Goal: Answer question/provide support

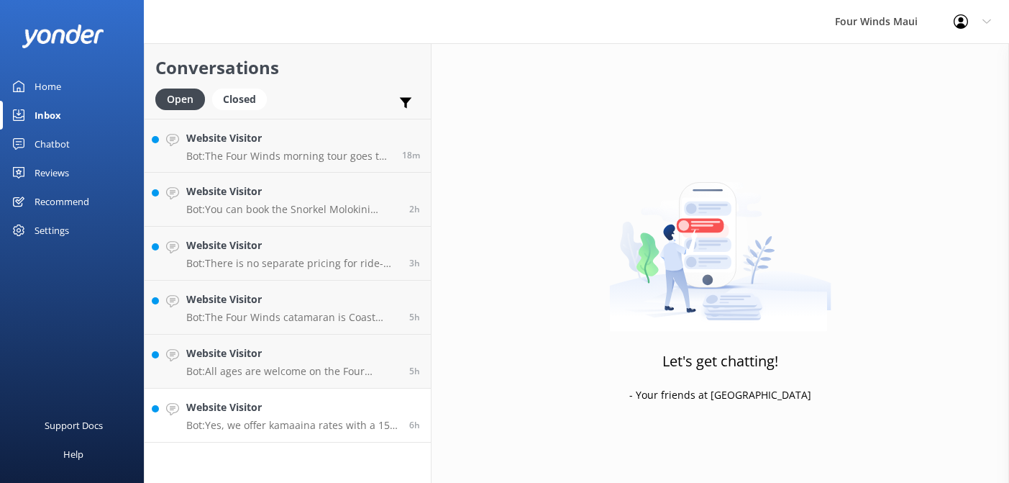
click at [251, 420] on p "Bot: Yes, we offer kamaaina rates with a 15% discount. Please call our office f…" at bounding box center [292, 425] width 212 height 13
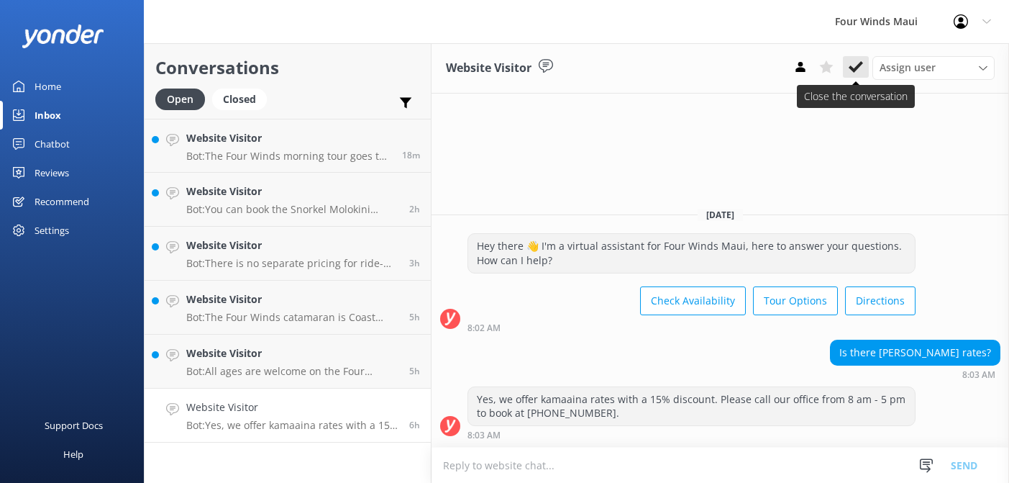
click at [859, 68] on icon at bounding box center [856, 67] width 14 height 14
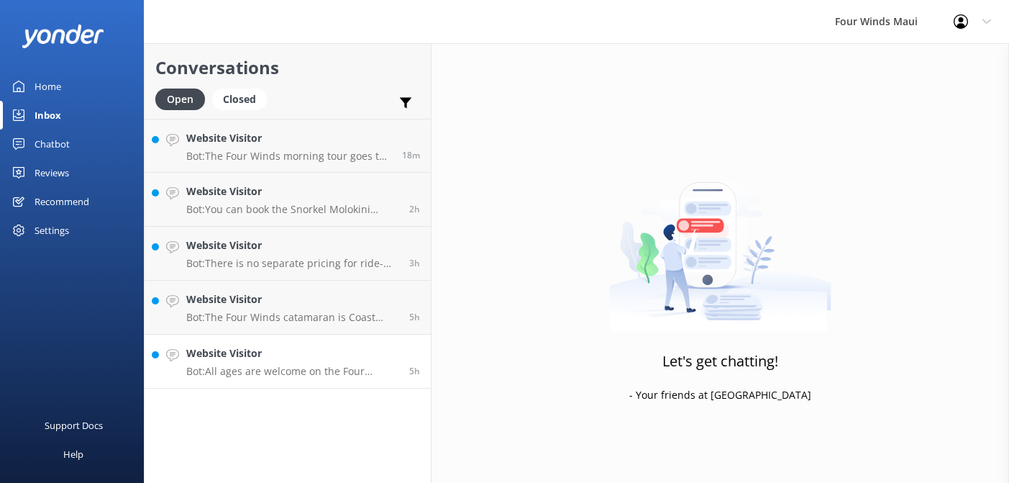
click at [234, 355] on h4 "Website Visitor" at bounding box center [292, 353] width 212 height 16
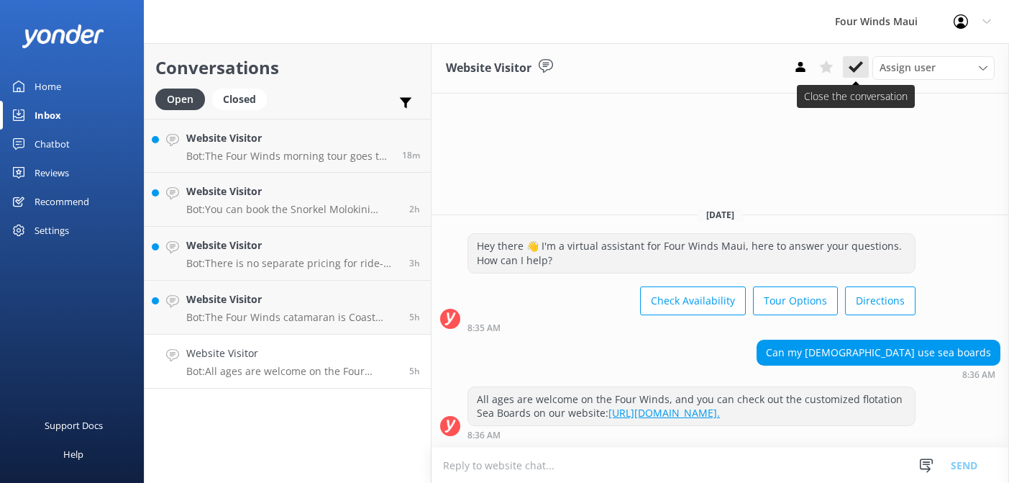
click at [859, 74] on button at bounding box center [856, 67] width 26 height 22
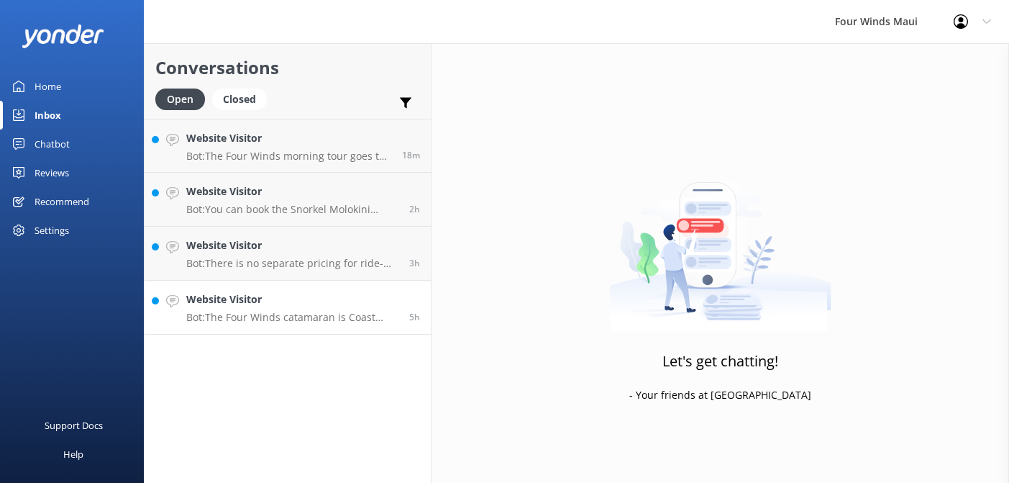
click at [242, 310] on div "Website Visitor Bot: The Four Winds catamaran is Coast Guard certified to carry…" at bounding box center [292, 307] width 212 height 32
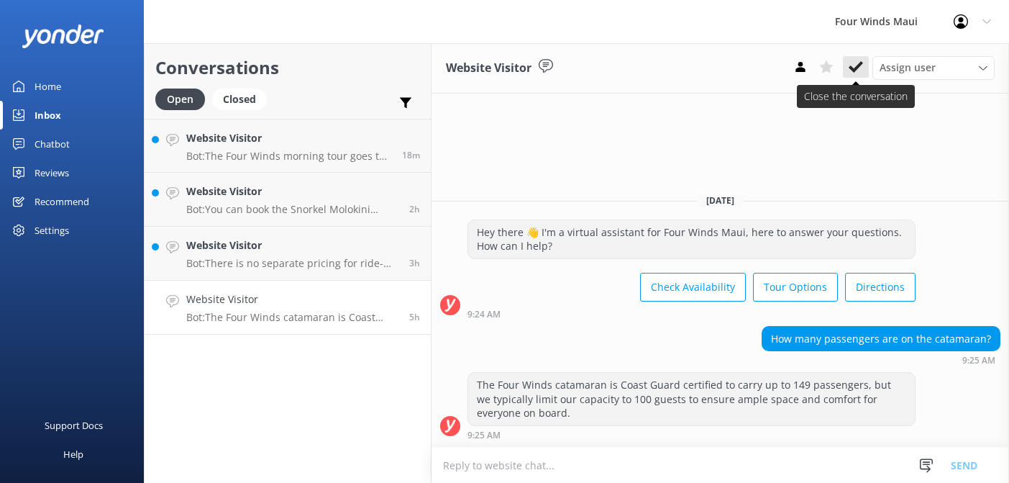
click at [860, 66] on use at bounding box center [856, 67] width 14 height 12
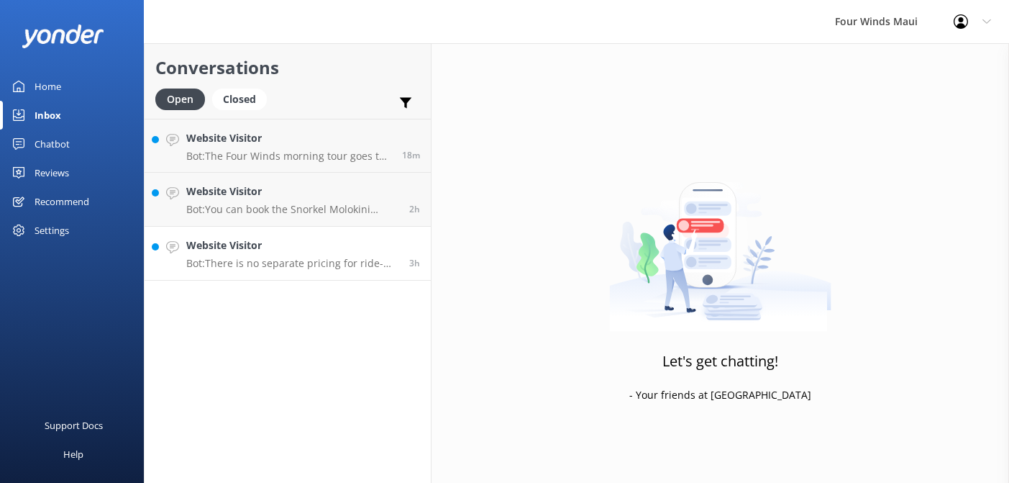
click at [231, 249] on h4 "Website Visitor" at bounding box center [292, 245] width 212 height 16
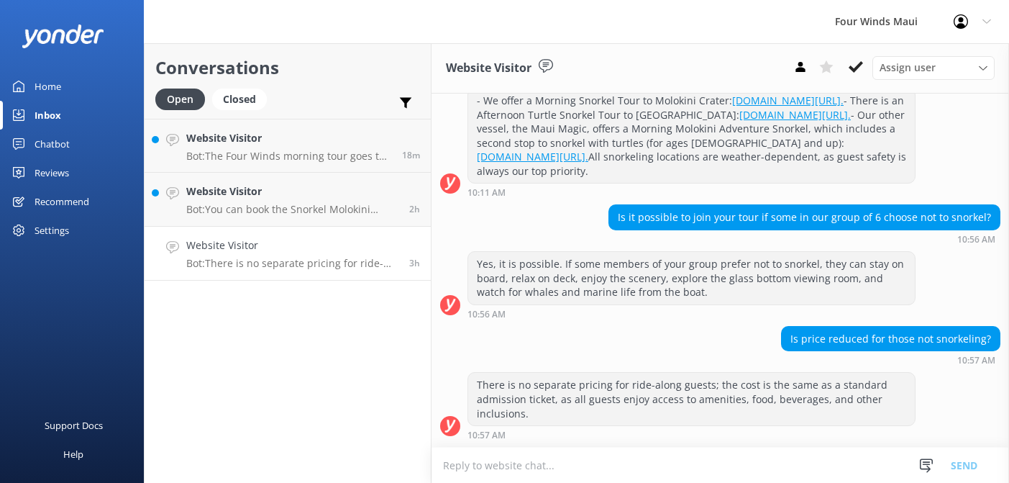
scroll to position [409, 0]
click at [856, 68] on use at bounding box center [856, 67] width 14 height 12
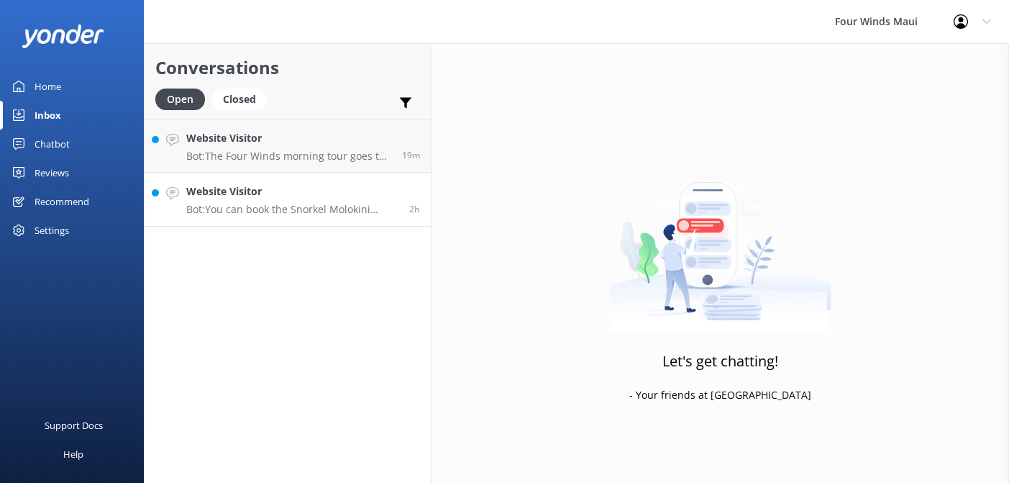
click at [311, 201] on div "Website Visitor Bot: You can book the Snorkel Molokini Crater Tour online at ht…" at bounding box center [292, 199] width 212 height 32
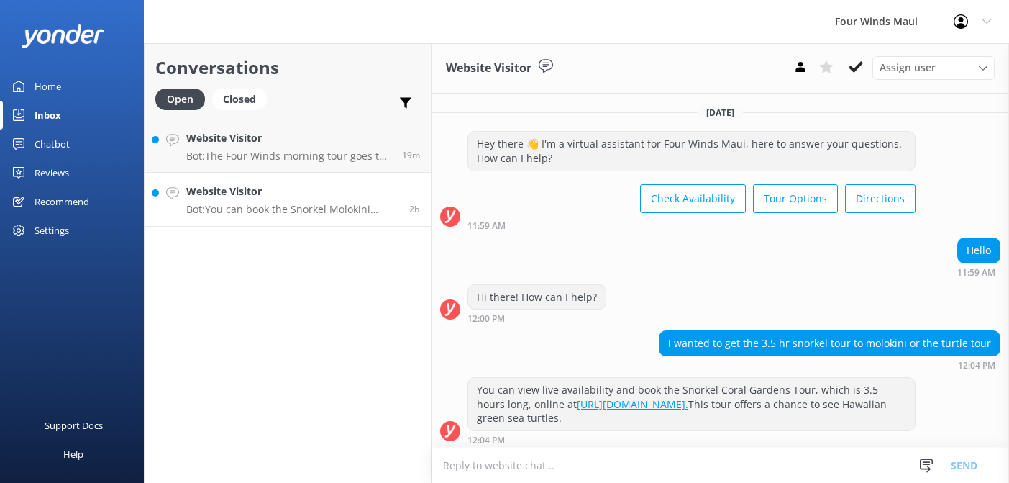
scroll to position [125, 0]
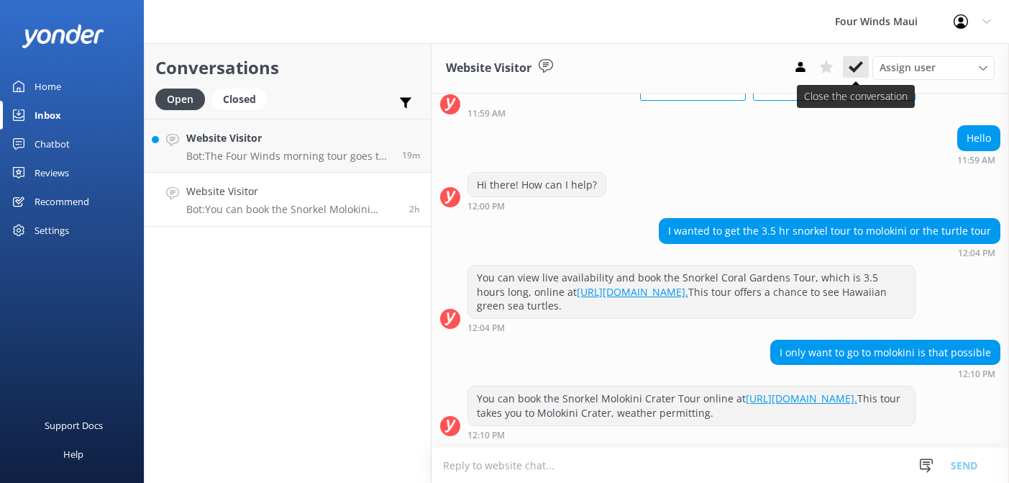
click at [861, 60] on icon at bounding box center [856, 67] width 14 height 14
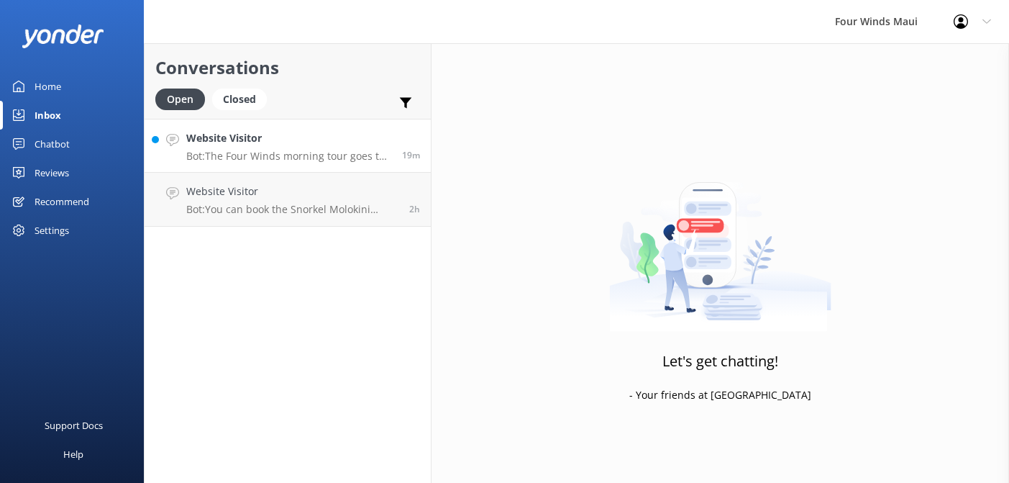
click at [285, 147] on div "Website Visitor Bot: The Four Winds morning tour goes to Molokini Crater, and t…" at bounding box center [288, 145] width 205 height 31
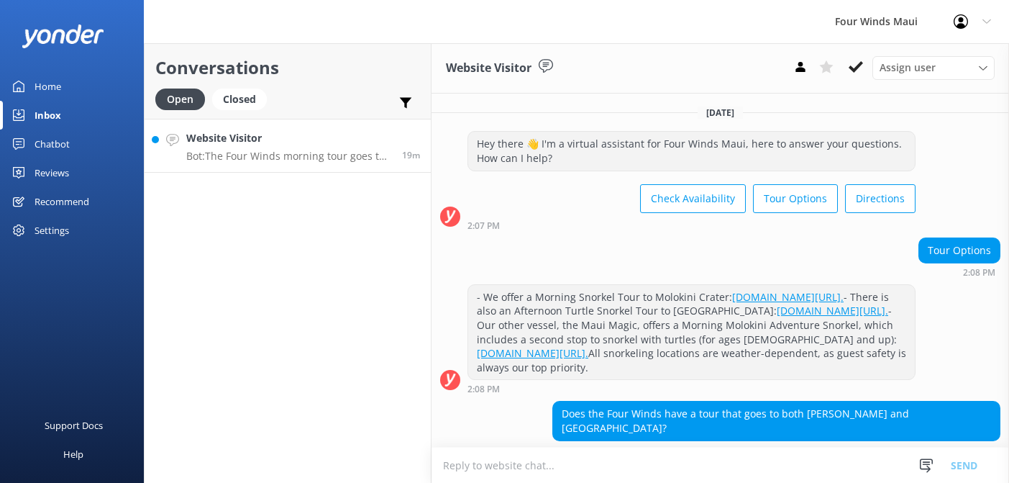
scroll to position [103, 0]
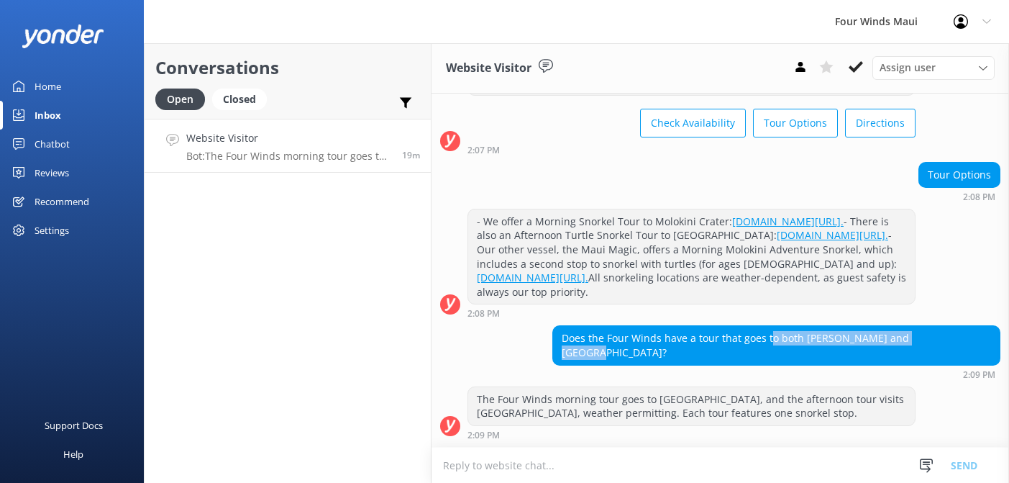
drag, startPoint x: 992, startPoint y: 353, endPoint x: 837, endPoint y: 353, distance: 154.7
click at [837, 353] on div "Does the Four Winds have a tour that goes to both Molokini and Turtle Town?" at bounding box center [776, 345] width 447 height 38
click at [44, 151] on div "Chatbot" at bounding box center [52, 143] width 35 height 29
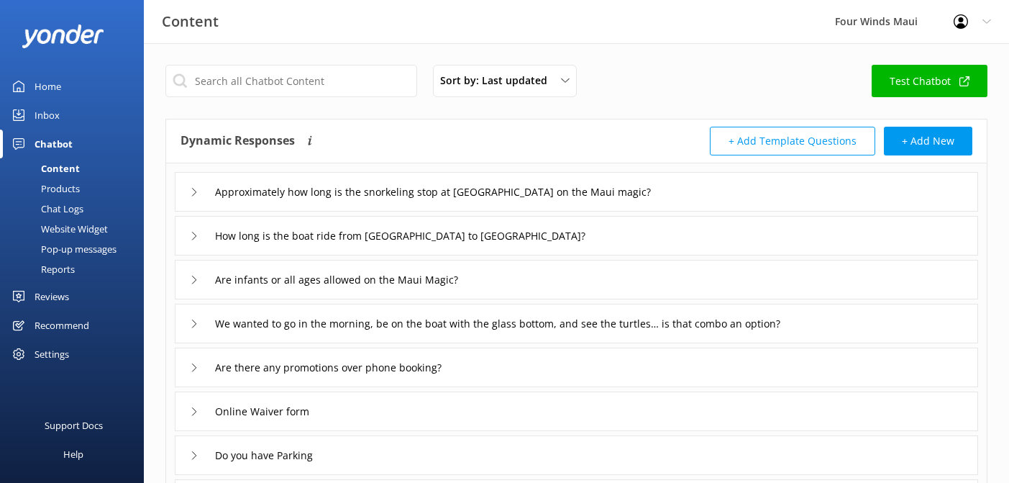
click at [74, 210] on div "Chat Logs" at bounding box center [46, 209] width 75 height 20
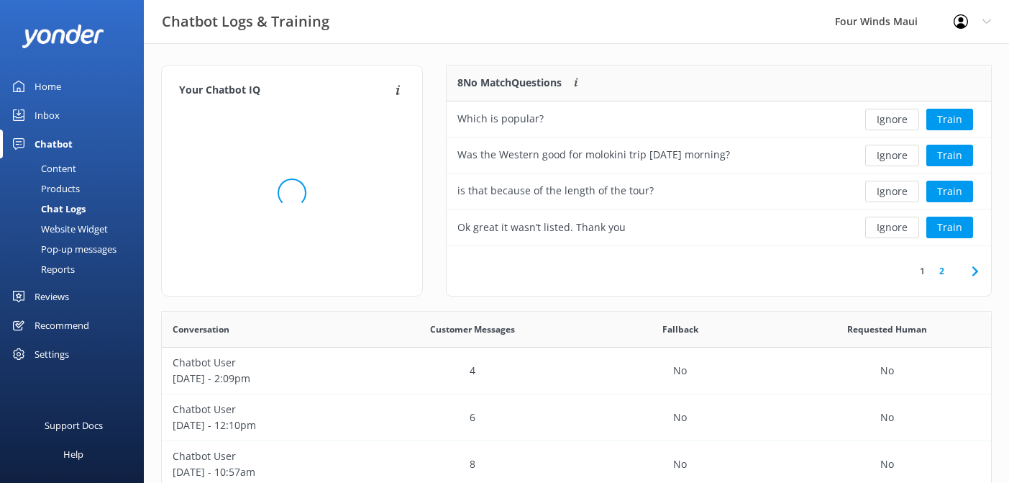
scroll to position [181, 545]
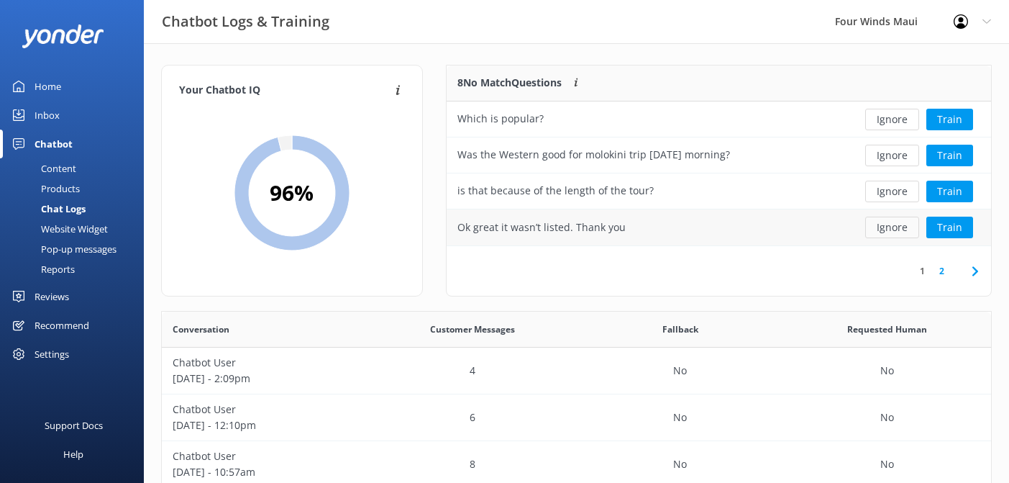
click at [888, 227] on button "Ignore" at bounding box center [892, 228] width 54 height 22
click at [898, 122] on button "Ignore" at bounding box center [892, 120] width 54 height 22
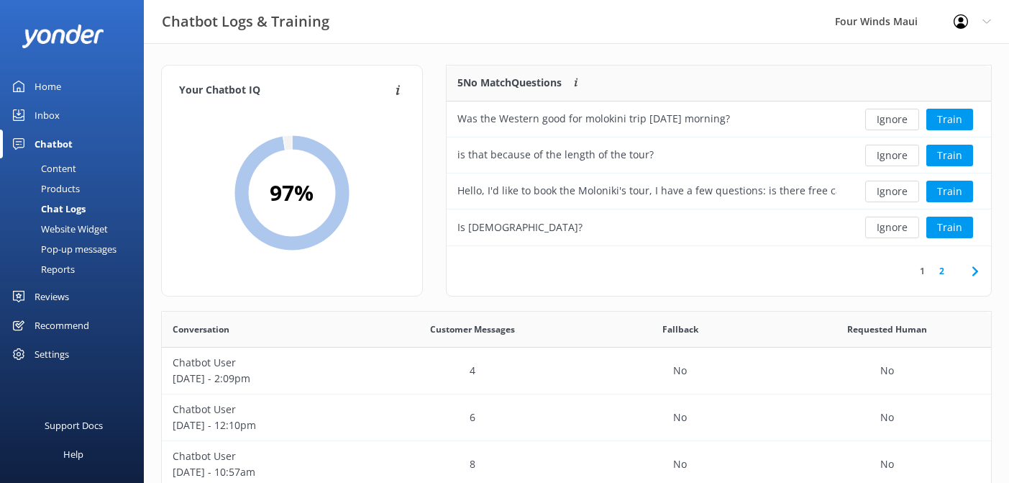
click at [898, 122] on button "Ignore" at bounding box center [892, 120] width 54 height 22
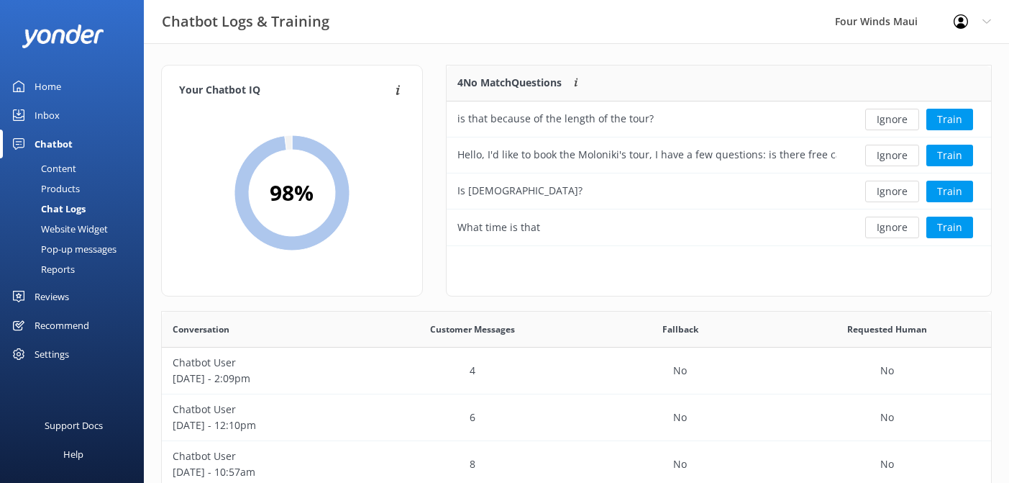
click at [898, 122] on button "Ignore" at bounding box center [892, 120] width 54 height 22
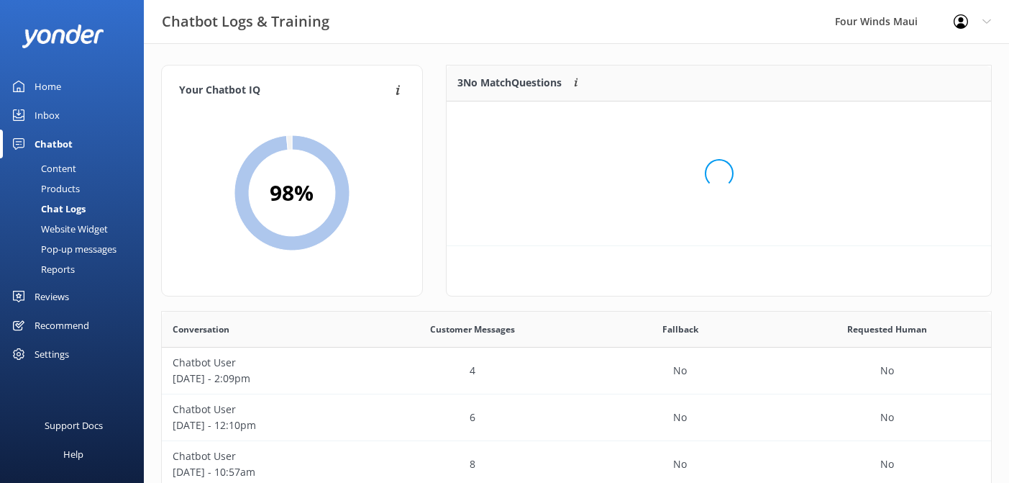
scroll to position [145, 545]
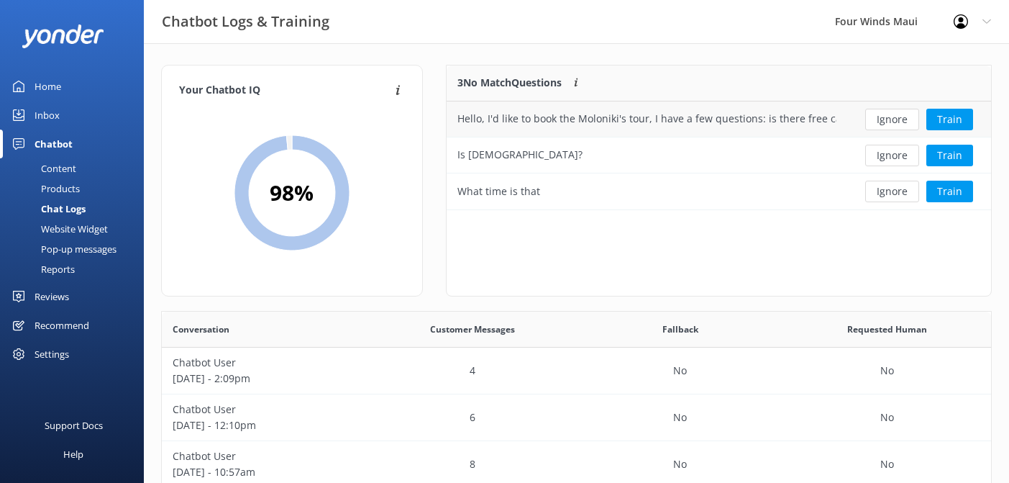
click at [705, 127] on div "Hello, I'd like to book the Moloniki's tour, I have a few questions: is there f…" at bounding box center [646, 119] width 379 height 16
click at [878, 117] on button "Ignore" at bounding box center [892, 120] width 54 height 22
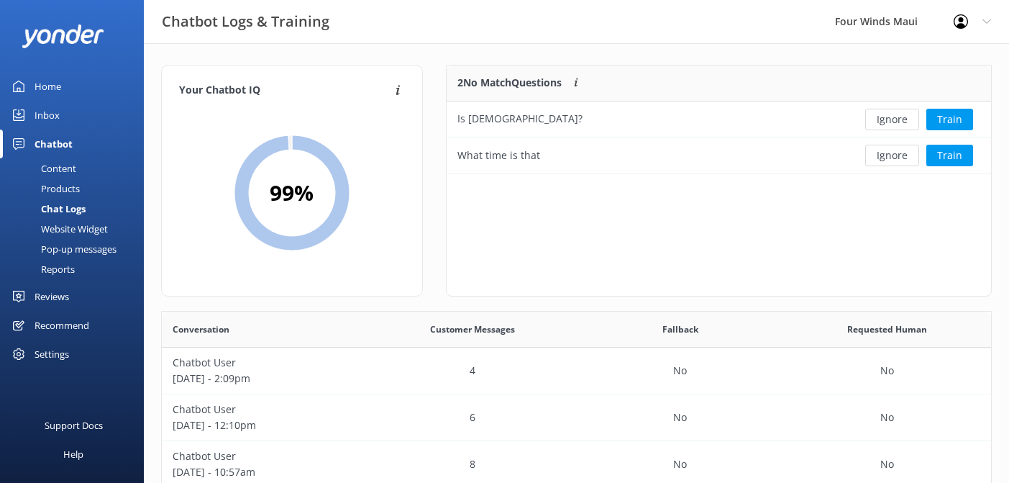
scroll to position [109, 545]
click at [878, 117] on button "Ignore" at bounding box center [892, 120] width 54 height 22
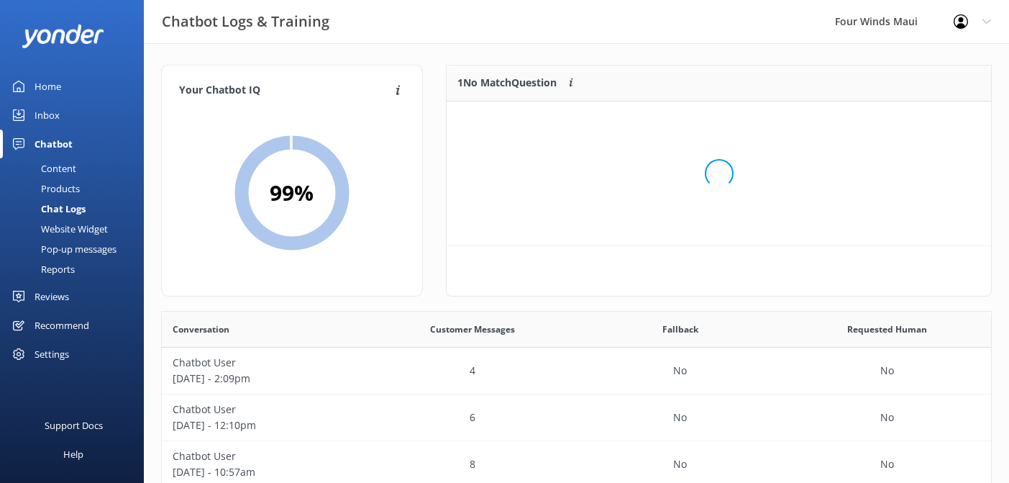
scroll to position [73, 545]
click at [878, 117] on button "Ignore" at bounding box center [892, 120] width 54 height 22
